Goal: Task Accomplishment & Management: Use online tool/utility

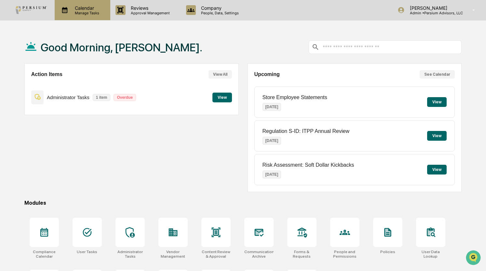
click at [88, 11] on p "Manage Tasks" at bounding box center [86, 13] width 33 height 5
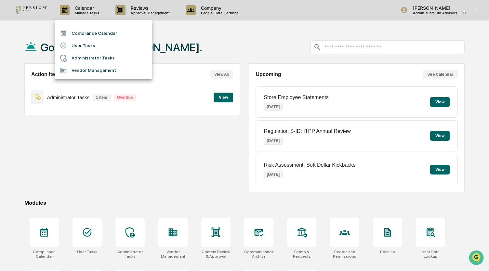
click at [102, 59] on li "Administrator Tasks" at bounding box center [104, 58] width 98 height 12
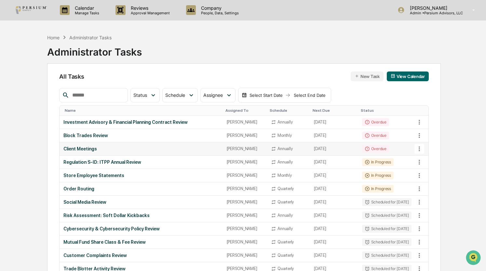
click at [70, 147] on div "Client Meetings" at bounding box center [140, 148] width 155 height 5
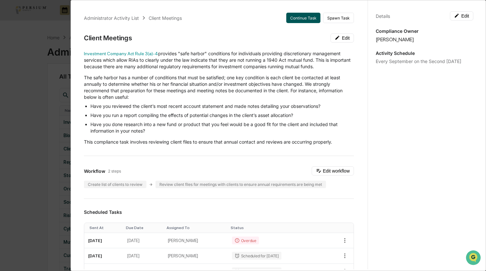
click at [296, 18] on button "Continue Task" at bounding box center [303, 18] width 34 height 10
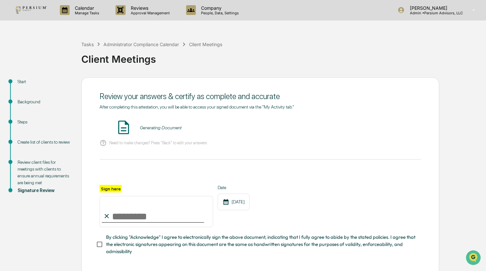
scroll to position [31, 0]
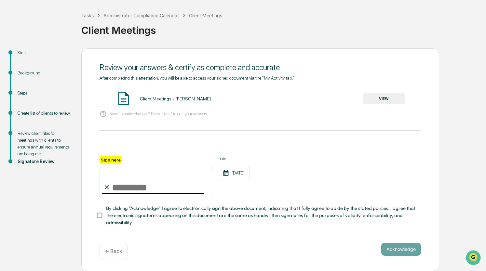
click at [33, 143] on div "Review client files for meetings with clients to ensure annual requirements are…" at bounding box center [44, 143] width 53 height 27
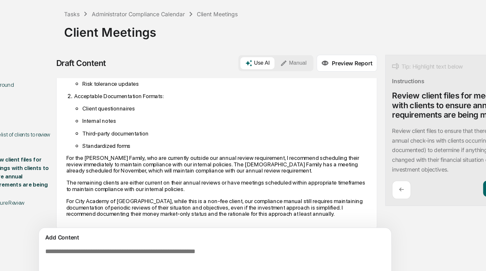
scroll to position [5, 0]
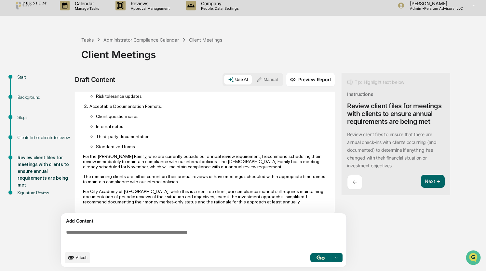
click at [155, 154] on p "For the [PERSON_NAME] Family, who are currently outside our annual review requi…" at bounding box center [205, 162] width 244 height 16
click at [100, 234] on textarea at bounding box center [204, 238] width 283 height 23
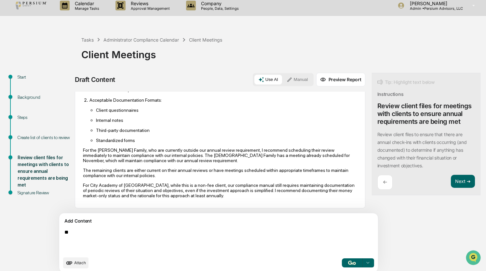
type textarea "*"
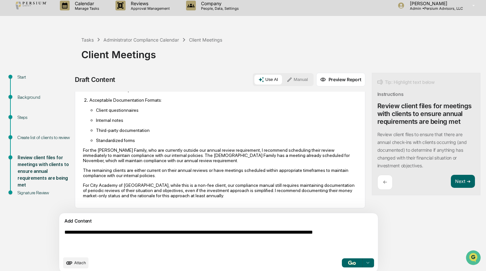
scroll to position [10, 0]
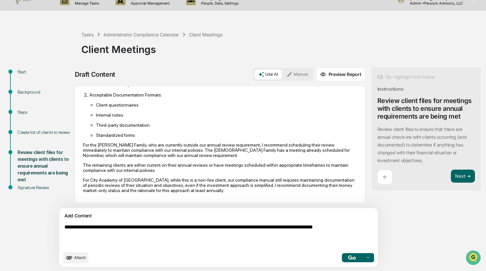
type textarea "**********"
click at [348, 259] on img "button" at bounding box center [352, 258] width 8 height 4
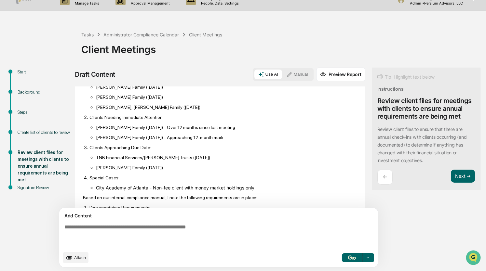
scroll to position [147, 0]
click at [451, 181] on button "Next ➔" at bounding box center [463, 176] width 24 height 13
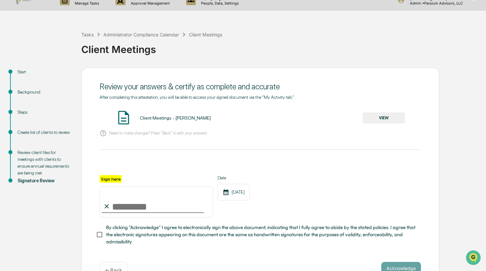
click at [373, 119] on button "VIEW" at bounding box center [384, 118] width 42 height 11
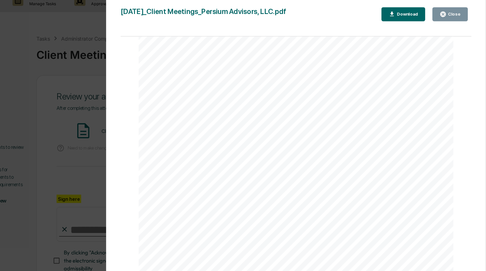
scroll to position [917, 0]
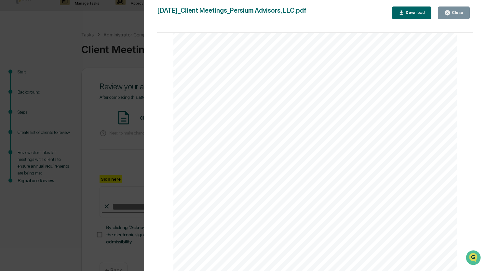
click at [450, 11] on icon "button" at bounding box center [447, 12] width 5 height 5
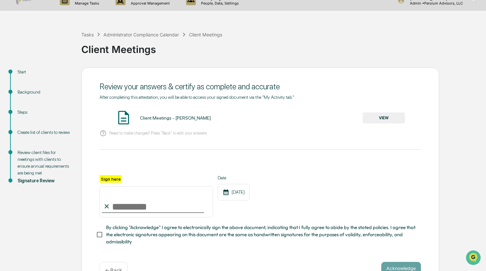
click at [29, 158] on div "Review client files for meetings with clients to ensure annual requirements are…" at bounding box center [44, 162] width 53 height 27
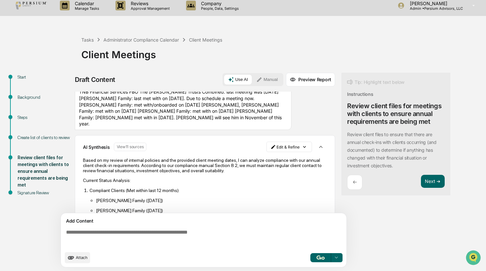
scroll to position [19, 0]
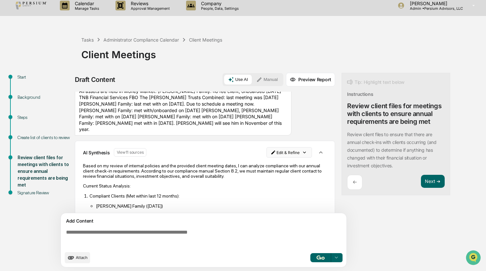
click at [281, 148] on html "Calendar Manage Tasks Reviews Approval Management Company People, Data, Setting…" at bounding box center [243, 130] width 486 height 271
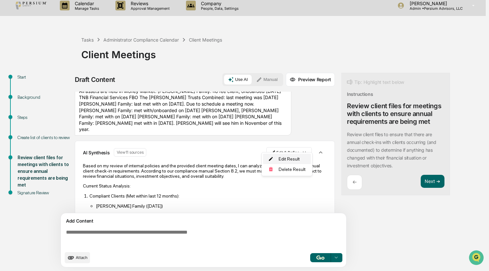
click at [283, 157] on div "Edit Result" at bounding box center [287, 159] width 48 height 10
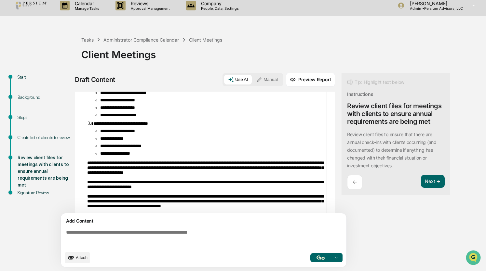
scroll to position [278, 0]
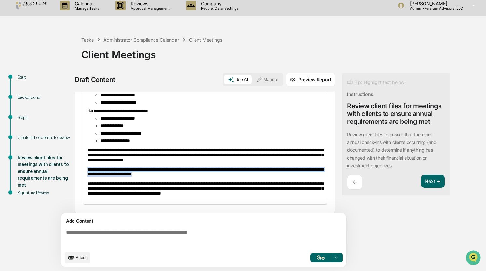
drag, startPoint x: 186, startPoint y: 185, endPoint x: 70, endPoint y: 177, distance: 116.1
click at [70, 177] on div "**********" at bounding box center [242, 172] width 479 height 199
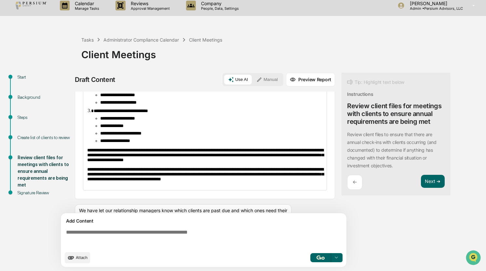
click at [283, 112] on ol "**********" at bounding box center [204, 107] width 235 height 74
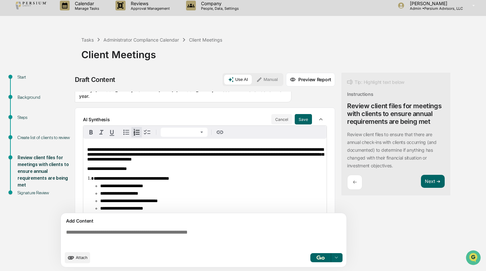
scroll to position [53, 0]
click at [301, 114] on button "Save" at bounding box center [303, 119] width 17 height 10
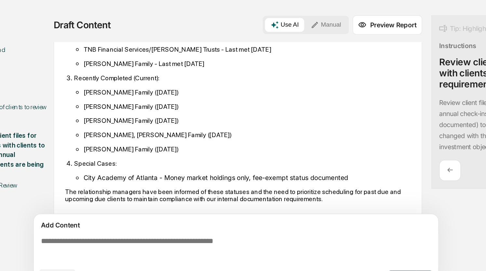
scroll to position [5, 0]
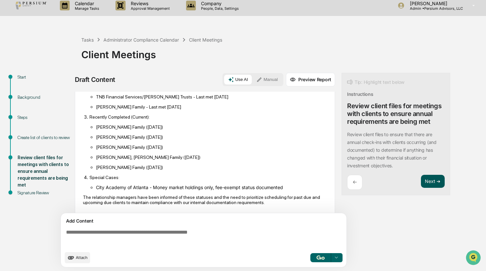
click at [429, 177] on button "Next ➔" at bounding box center [433, 181] width 24 height 13
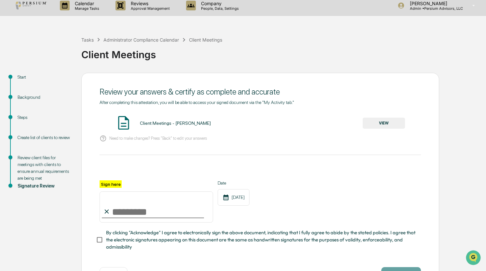
click at [394, 123] on button "VIEW" at bounding box center [384, 123] width 42 height 11
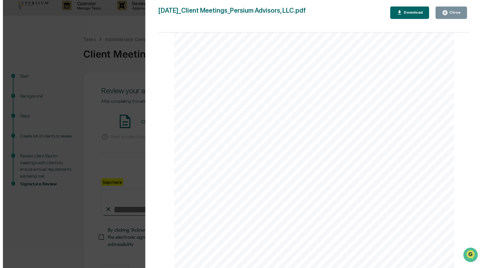
scroll to position [31, 0]
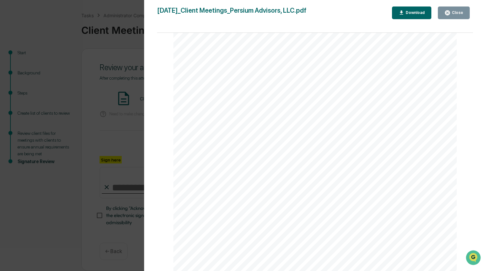
click at [460, 12] on div "Close" at bounding box center [456, 12] width 13 height 5
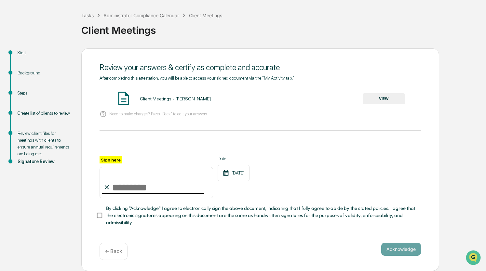
click at [139, 185] on input "Sign here" at bounding box center [157, 182] width 114 height 31
click at [125, 187] on input "Sign here" at bounding box center [157, 182] width 114 height 31
type input "**********"
click at [398, 251] on button "Acknowledge" at bounding box center [401, 249] width 40 height 13
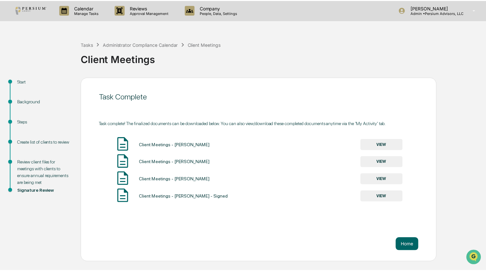
scroll to position [0, 0]
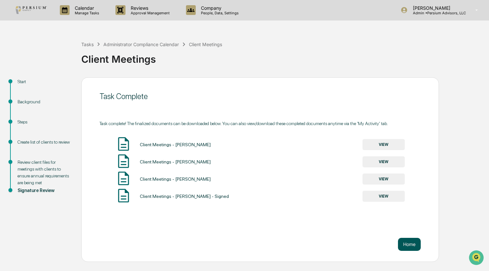
click at [408, 246] on button "Home" at bounding box center [409, 244] width 23 height 13
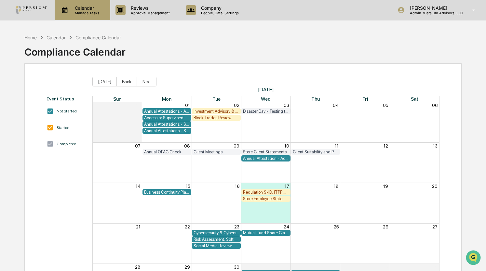
click at [78, 8] on p "Calendar" at bounding box center [86, 8] width 33 height 6
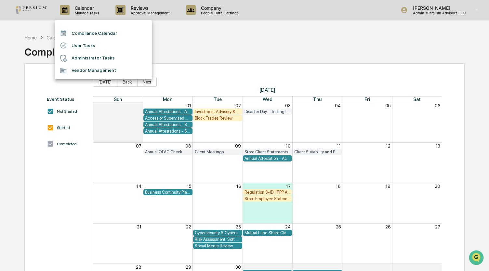
click at [88, 69] on li "Vendor Management" at bounding box center [104, 70] width 98 height 12
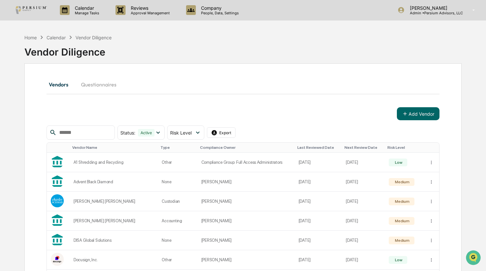
click at [59, 34] on div "Home Calendar Vendor Diligence" at bounding box center [67, 37] width 87 height 7
click at [78, 14] on p "Manage Tasks" at bounding box center [86, 13] width 33 height 5
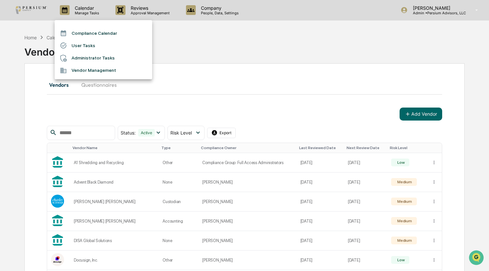
click at [85, 37] on li "Compliance Calendar" at bounding box center [104, 33] width 98 height 12
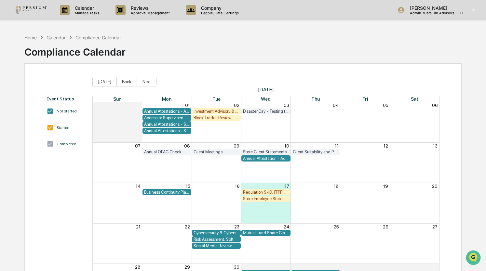
click at [66, 20] on div "Calendar Manage Tasks Reviews Approval Management Company People, Data, Setting…" at bounding box center [243, 10] width 486 height 20
click at [85, 12] on p "Manage Tasks" at bounding box center [86, 13] width 33 height 5
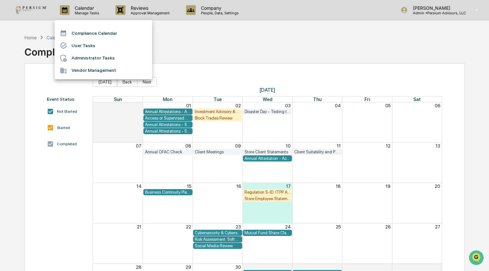
click at [94, 57] on li "Administrator Tasks" at bounding box center [104, 58] width 98 height 12
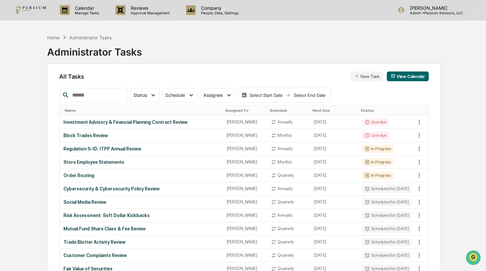
click at [117, 94] on input "text" at bounding box center [97, 95] width 55 height 8
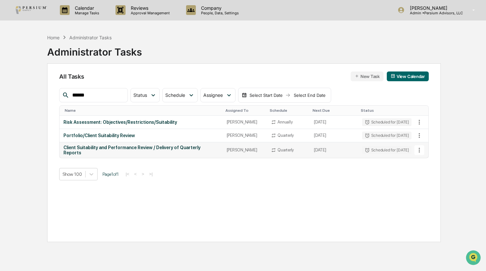
type input "******"
click at [147, 149] on div "Client Suitability and Performance Review / Delivery of Quarterly Reports" at bounding box center [140, 150] width 155 height 10
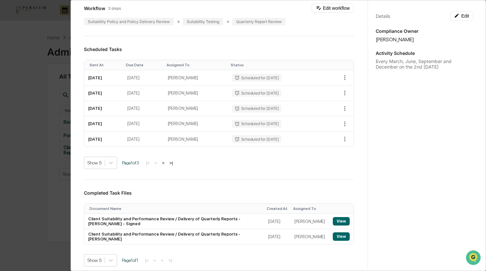
scroll to position [237, 0]
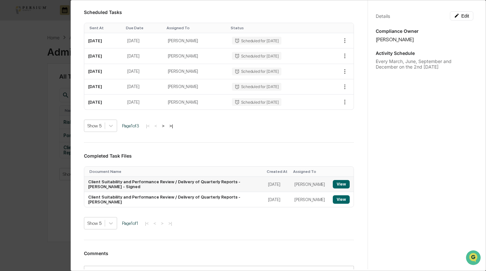
click at [335, 182] on button "View" at bounding box center [341, 184] width 17 height 8
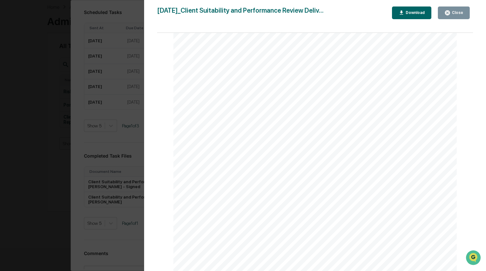
scroll to position [0, 0]
click at [420, 11] on div "Download" at bounding box center [414, 12] width 20 height 5
click at [84, 106] on div "Version History [DATE] 05:35 PM [PERSON_NAME] [DATE]_Client Suitability and Per…" at bounding box center [243, 135] width 486 height 271
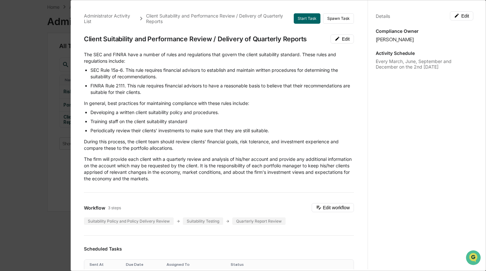
click at [45, 58] on div "Administrator Activity List Client Suitability and Performance Review / Deliver…" at bounding box center [243, 135] width 486 height 271
